Goal: Task Accomplishment & Management: Manage account settings

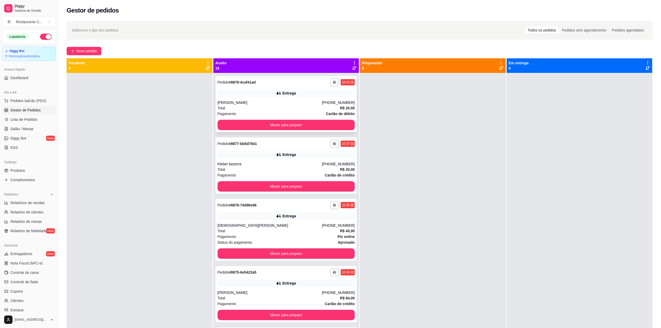
click at [259, 95] on div "Entrega" at bounding box center [286, 93] width 137 height 7
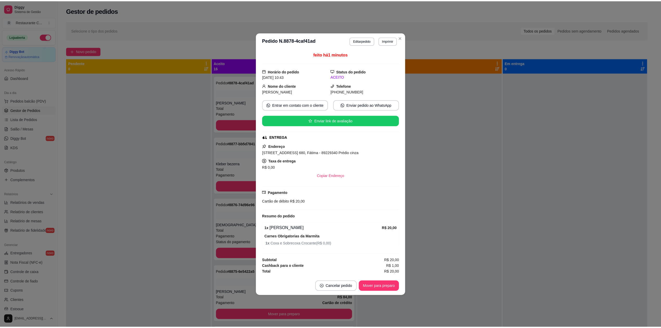
scroll to position [47, 0]
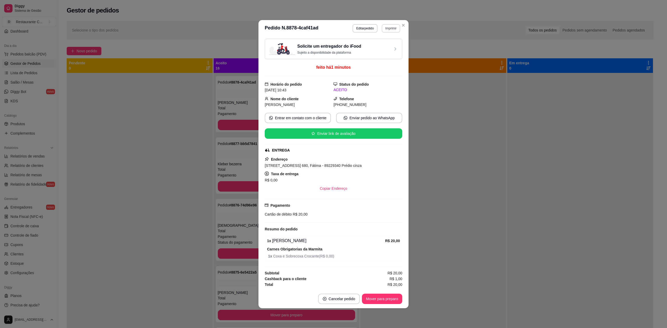
click at [393, 28] on button "Imprimir" at bounding box center [390, 28] width 18 height 8
click at [388, 47] on button "Delivery" at bounding box center [382, 45] width 38 height 8
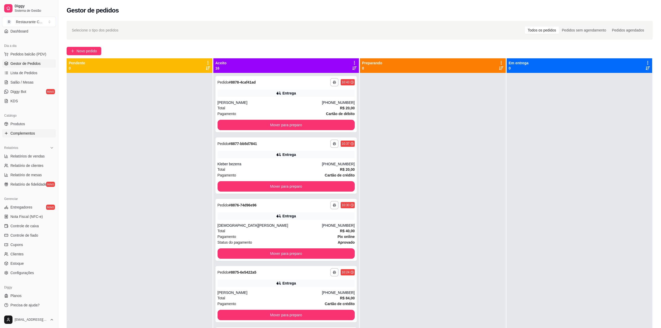
click at [27, 131] on span "Complementos" at bounding box center [22, 133] width 24 height 5
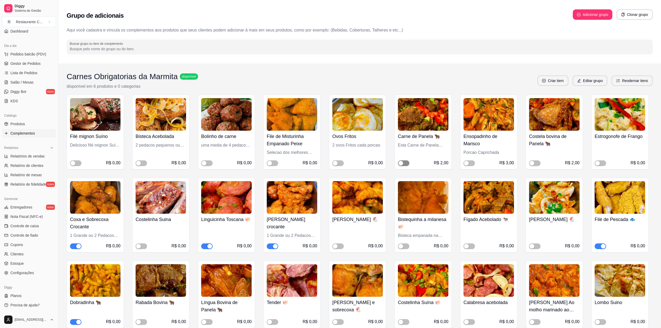
click at [405, 162] on span "button" at bounding box center [403, 163] width 11 height 6
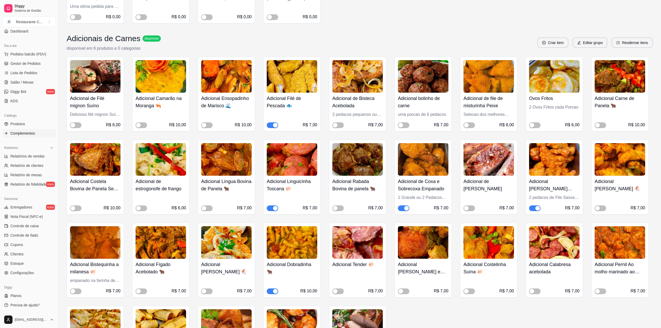
scroll to position [278, 0]
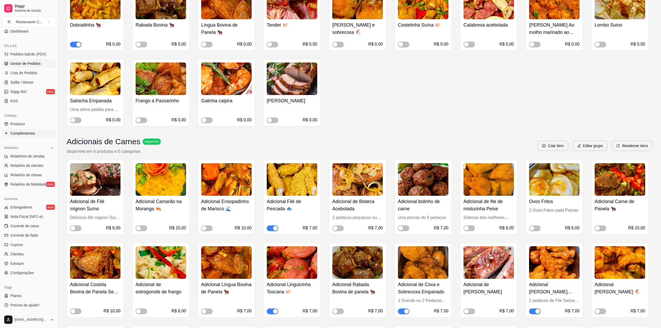
click at [27, 61] on span "Gestor de Pedidos" at bounding box center [25, 63] width 30 height 5
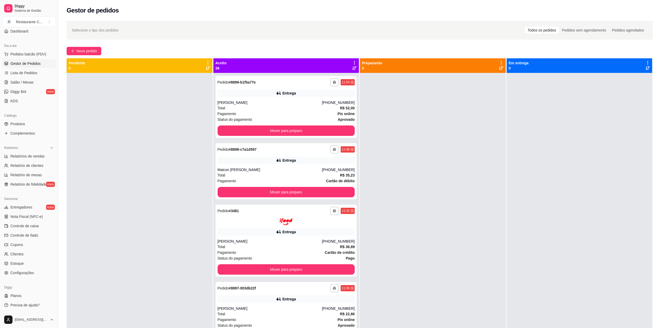
click at [410, 121] on div at bounding box center [433, 237] width 146 height 328
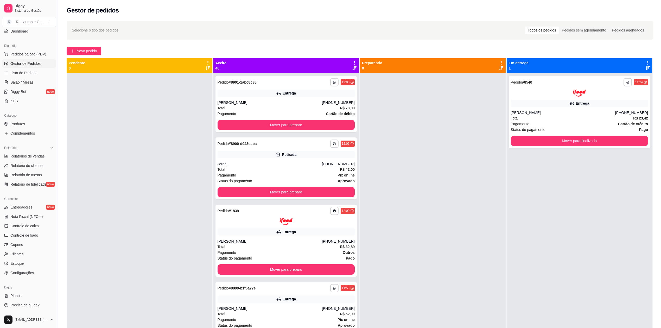
click at [404, 139] on div at bounding box center [433, 237] width 146 height 328
click at [616, 231] on div "**********" at bounding box center [580, 237] width 146 height 328
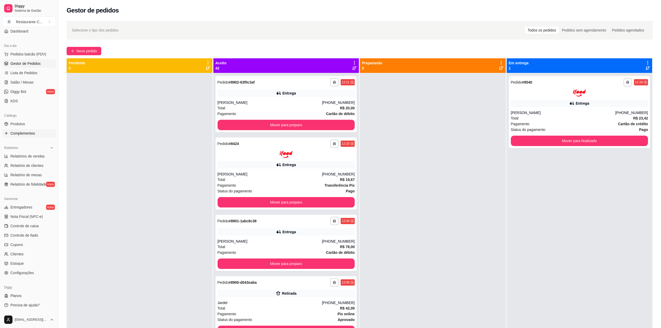
click at [28, 132] on span "Complementos" at bounding box center [22, 133] width 24 height 5
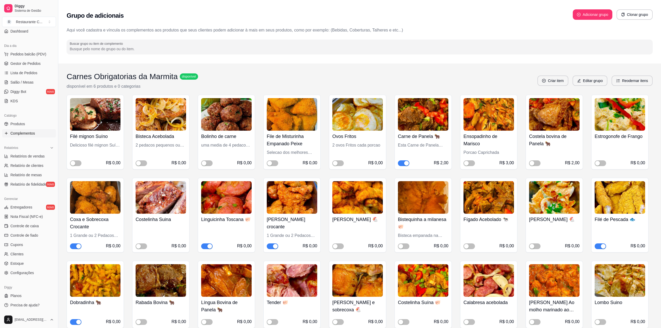
click at [402, 163] on span "button" at bounding box center [403, 163] width 11 height 6
click at [30, 63] on span "Gestor de Pedidos" at bounding box center [25, 63] width 30 height 5
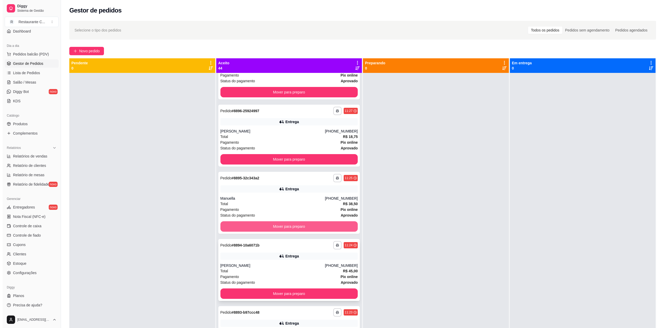
scroll to position [729, 0]
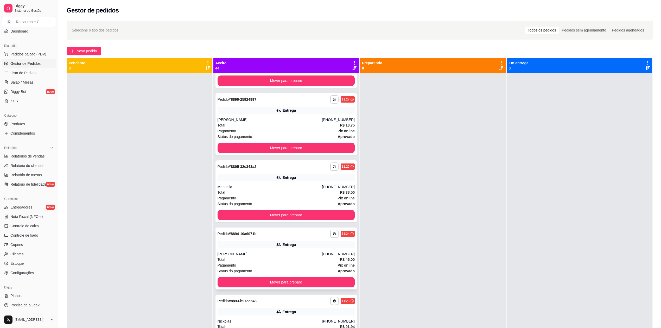
click at [267, 248] on div "Entrega" at bounding box center [286, 244] width 137 height 7
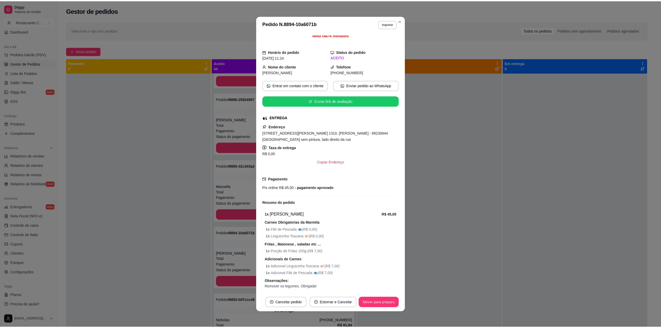
scroll to position [0, 0]
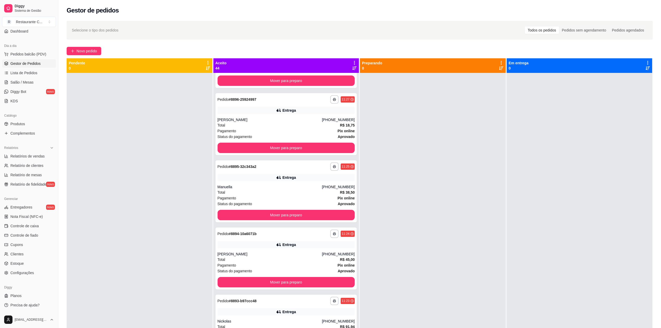
click at [404, 162] on div at bounding box center [433, 237] width 146 height 328
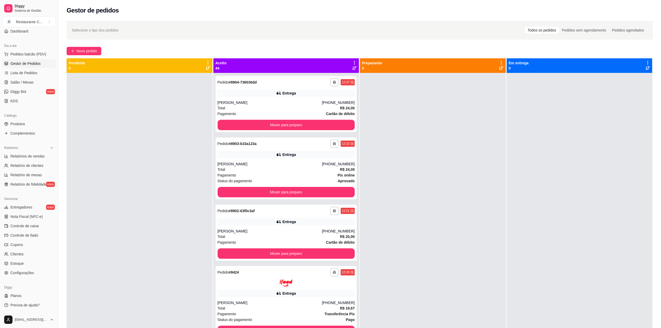
click at [402, 145] on div at bounding box center [433, 237] width 146 height 328
click at [352, 62] on icon at bounding box center [354, 62] width 5 height 5
click at [334, 76] on span "Com essa opção você tem a opção de mover todos os pedidos que estão em uma etap…" at bounding box center [321, 79] width 62 height 10
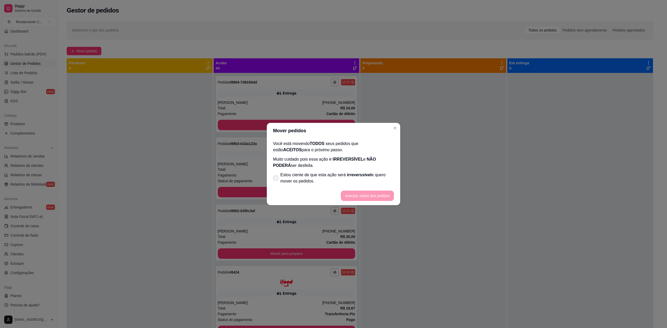
click at [285, 180] on span "Estou ciente de que esta ação será irreverssível e quero mover os pedidos." at bounding box center [337, 178] width 114 height 12
click at [276, 180] on input "Estou ciente de que esta ação será irreverssível e quero mover os pedidos." at bounding box center [274, 180] width 3 height 3
checkbox input "true"
click at [371, 195] on button "Avançar status dos pedidos" at bounding box center [367, 196] width 53 height 10
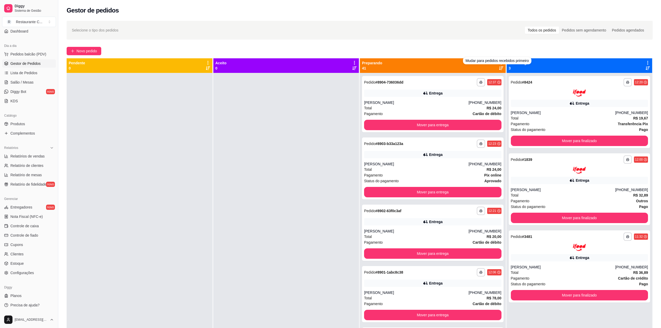
click at [422, 37] on div "Selecione o tipo dos pedidos Todos os pedidos Pedidos sem agendamento Pedidos a…" at bounding box center [360, 30] width 586 height 19
click at [244, 140] on div at bounding box center [287, 237] width 146 height 328
click at [499, 62] on icon at bounding box center [501, 62] width 5 height 5
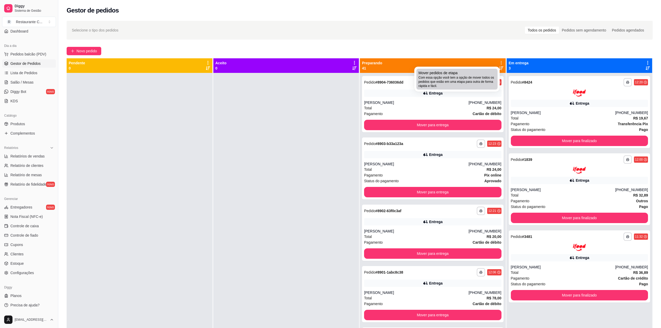
click at [448, 79] on span "Com essa opção você tem a opção de mover todos os pedidos que estão em uma etap…" at bounding box center [457, 82] width 77 height 12
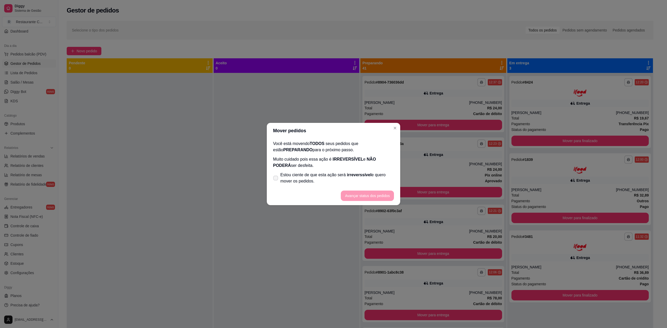
click at [317, 179] on span "Estou ciente de que esta ação será irreverssível e quero mover os pedidos." at bounding box center [337, 178] width 114 height 12
click at [276, 179] on input "Estou ciente de que esta ação será irreverssível e quero mover os pedidos." at bounding box center [274, 180] width 3 height 3
checkbox input "true"
click at [377, 196] on button "Avançar status dos pedidos" at bounding box center [367, 196] width 53 height 10
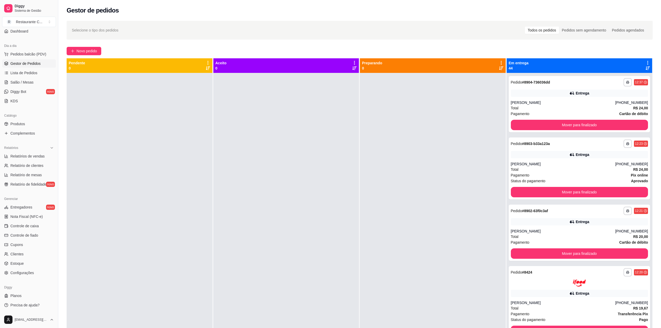
drag, startPoint x: 613, startPoint y: 31, endPoint x: 620, endPoint y: 62, distance: 31.9
click at [613, 32] on div "Pedidos agendados" at bounding box center [628, 30] width 38 height 7
click at [609, 27] on input "Pedidos agendados" at bounding box center [609, 27] width 0 height 0
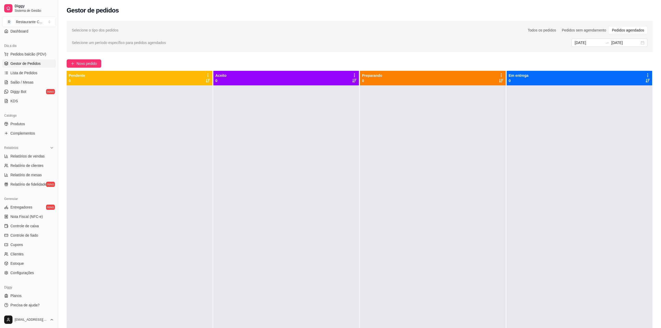
click at [407, 148] on div at bounding box center [433, 249] width 146 height 328
drag, startPoint x: 283, startPoint y: 156, endPoint x: 231, endPoint y: 158, distance: 51.3
click at [260, 158] on div at bounding box center [287, 249] width 146 height 328
drag, startPoint x: 109, startPoint y: 174, endPoint x: 110, endPoint y: 179, distance: 5.2
click at [110, 175] on div at bounding box center [140, 249] width 146 height 328
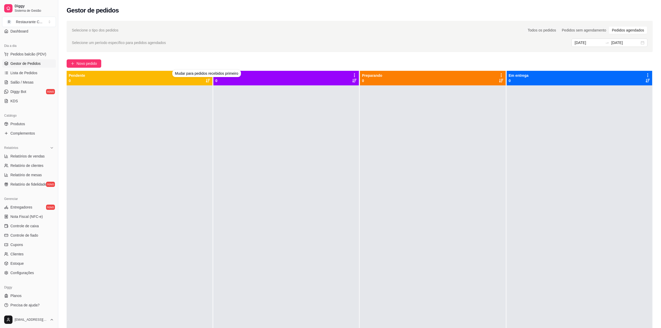
click at [65, 132] on div "Selecione o tipo dos pedidos Todos os pedidos Pedidos sem agendamento Pedidos a…" at bounding box center [359, 211] width 603 height 387
click at [29, 71] on span "Lista de Pedidos" at bounding box center [23, 72] width 27 height 5
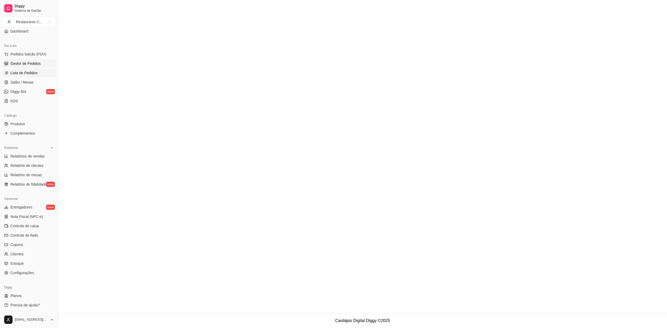
click at [36, 62] on span "Gestor de Pedidos" at bounding box center [25, 63] width 30 height 5
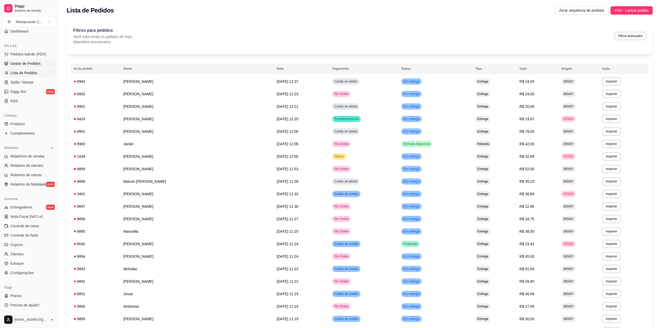
click at [37, 63] on span "Gestor de Pedidos" at bounding box center [25, 63] width 30 height 5
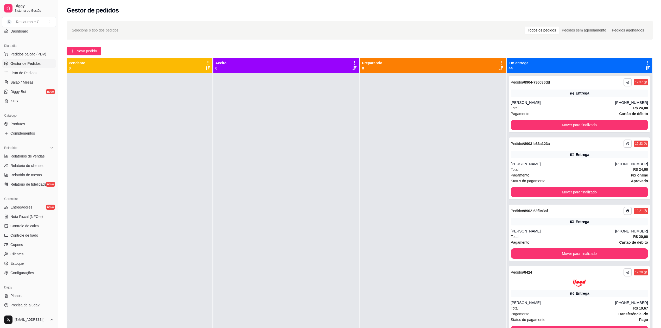
drag, startPoint x: 254, startPoint y: 225, endPoint x: 232, endPoint y: 227, distance: 22.2
click at [254, 225] on div at bounding box center [287, 237] width 146 height 328
click at [646, 62] on icon at bounding box center [648, 62] width 5 height 5
click at [614, 74] on div "Mover pedidos de etapa Com essa opção você tem a opção de mover todos os pedido…" at bounding box center [602, 79] width 77 height 18
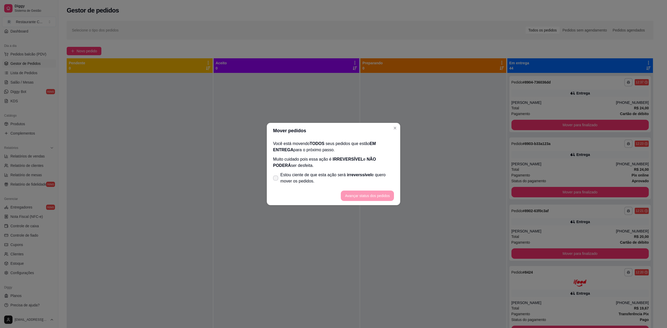
click at [299, 177] on span "Estou ciente de que esta ação será irreverssível e quero mover os pedidos." at bounding box center [337, 178] width 114 height 12
click at [276, 179] on input "Estou ciente de que esta ação será irreverssível e quero mover os pedidos." at bounding box center [274, 180] width 3 height 3
checkbox input "true"
click at [357, 194] on button "Avançar status dos pedidos" at bounding box center [367, 196] width 53 height 10
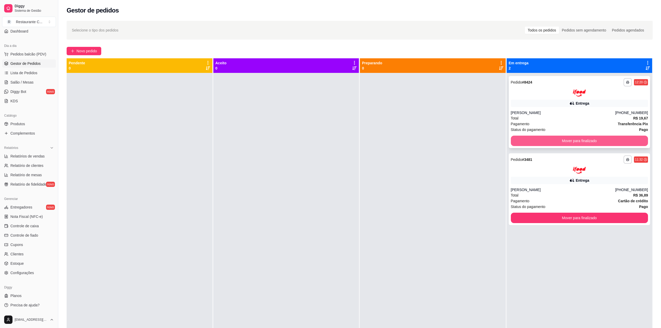
click at [591, 140] on button "Mover para finalizado" at bounding box center [579, 141] width 137 height 10
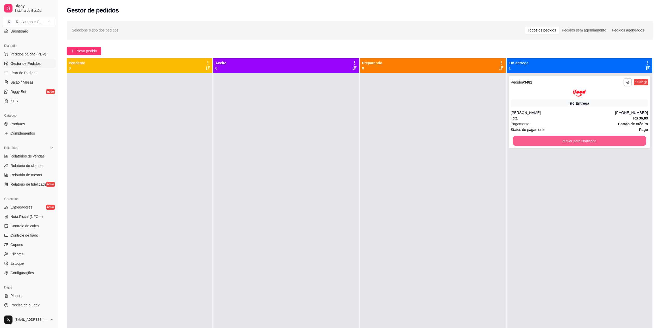
click at [590, 139] on button "Mover para finalizado" at bounding box center [579, 141] width 133 height 10
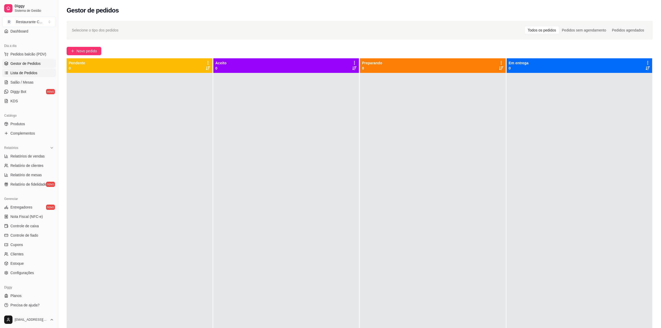
click at [31, 73] on span "Lista de Pedidos" at bounding box center [23, 72] width 27 height 5
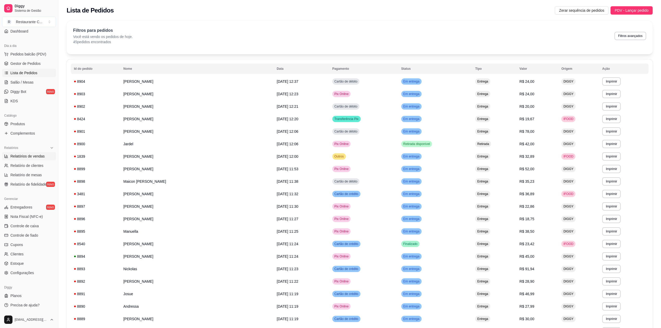
click at [36, 155] on span "Relatórios de vendas" at bounding box center [27, 156] width 34 height 5
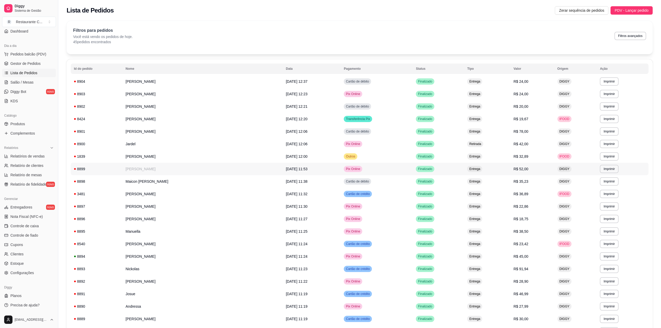
select select "ALL"
select select "0"
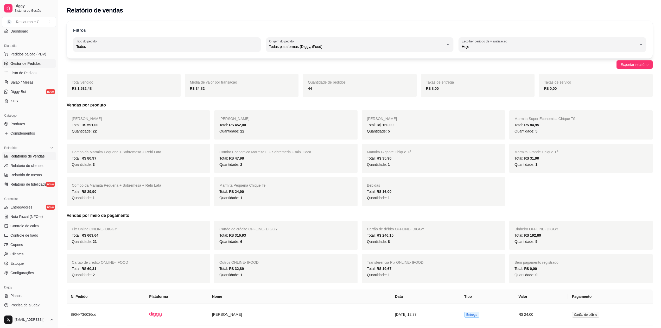
click at [29, 65] on span "Gestor de Pedidos" at bounding box center [25, 63] width 30 height 5
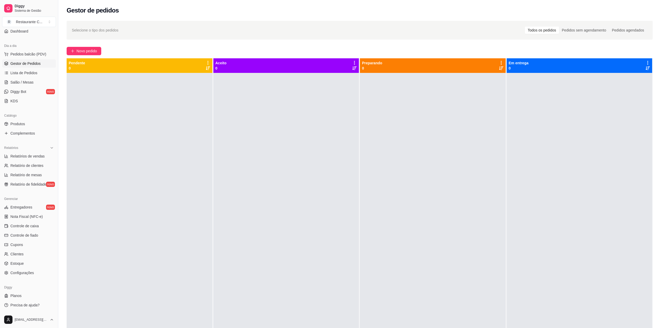
click at [621, 147] on div at bounding box center [580, 237] width 146 height 328
click at [29, 155] on span "Relatórios de vendas" at bounding box center [27, 156] width 34 height 5
select select "ALL"
select select "0"
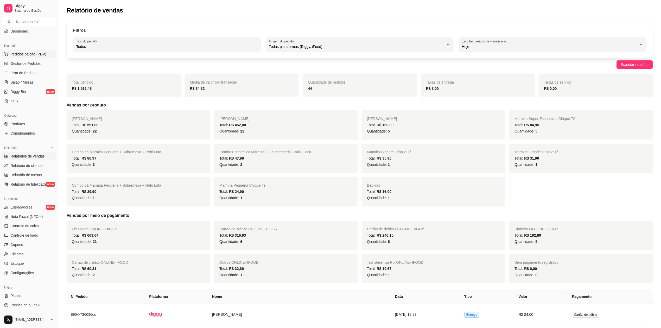
click at [38, 55] on span "Pedidos balcão (PDV)" at bounding box center [28, 54] width 36 height 5
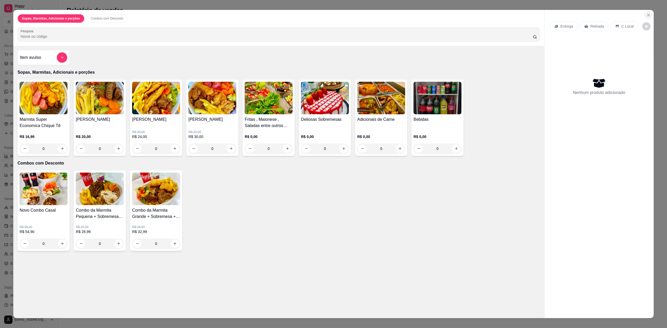
click at [647, 14] on icon "Close" at bounding box center [648, 15] width 2 height 2
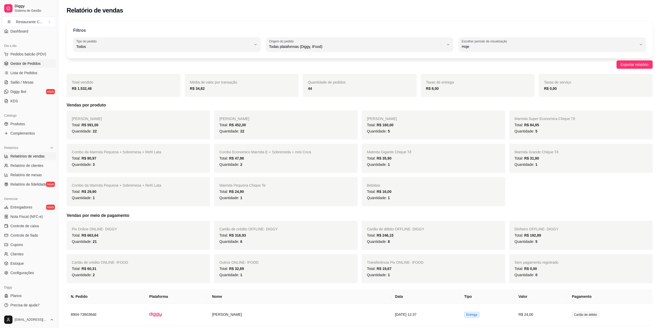
click at [27, 63] on span "Gestor de Pedidos" at bounding box center [25, 63] width 30 height 5
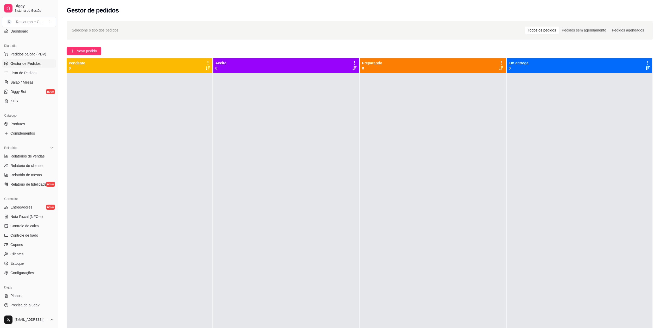
drag, startPoint x: 491, startPoint y: 202, endPoint x: 489, endPoint y: 273, distance: 70.9
click at [491, 207] on div at bounding box center [433, 237] width 146 height 328
click at [600, 174] on div at bounding box center [580, 237] width 146 height 328
click at [394, 165] on div at bounding box center [433, 237] width 146 height 328
click at [159, 135] on div at bounding box center [140, 237] width 146 height 328
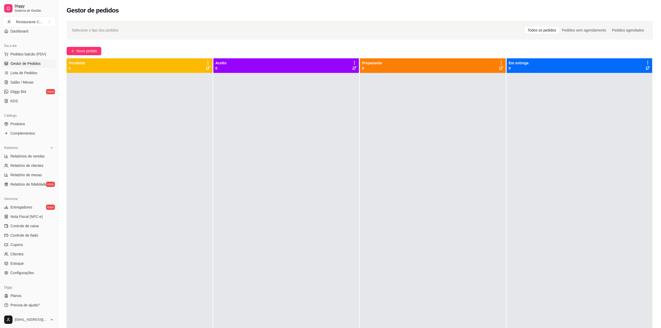
click at [263, 141] on div at bounding box center [287, 237] width 146 height 328
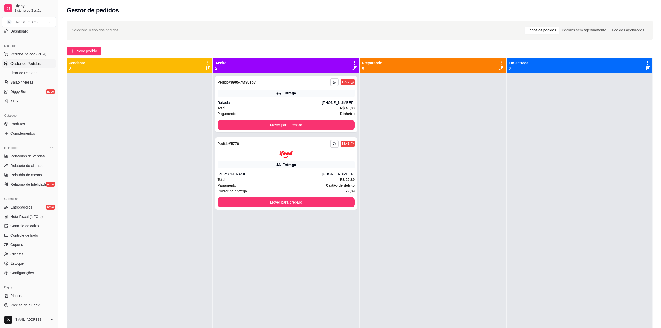
click at [599, 171] on div at bounding box center [580, 237] width 146 height 328
click at [239, 127] on button "Mover para preparo" at bounding box center [286, 125] width 137 height 10
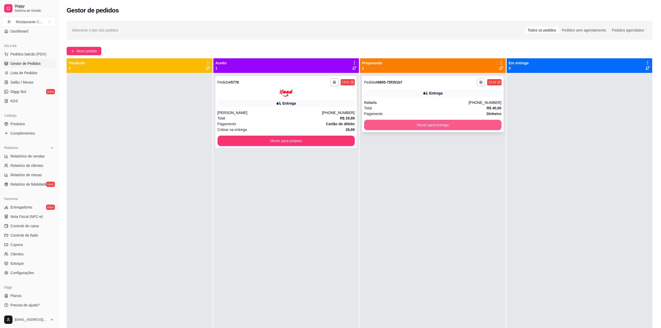
click at [397, 127] on button "Mover para entrega" at bounding box center [432, 125] width 137 height 10
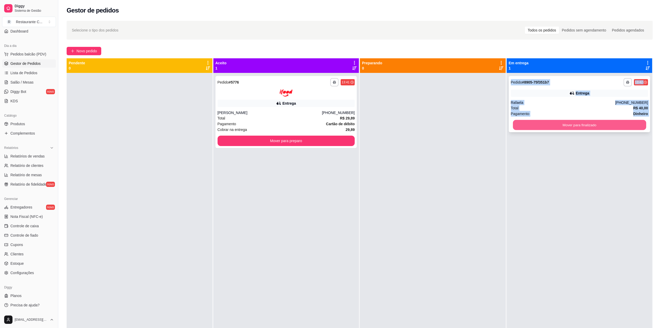
click at [557, 124] on button "Mover para finalizado" at bounding box center [579, 125] width 133 height 10
